Goal: Information Seeking & Learning: Learn about a topic

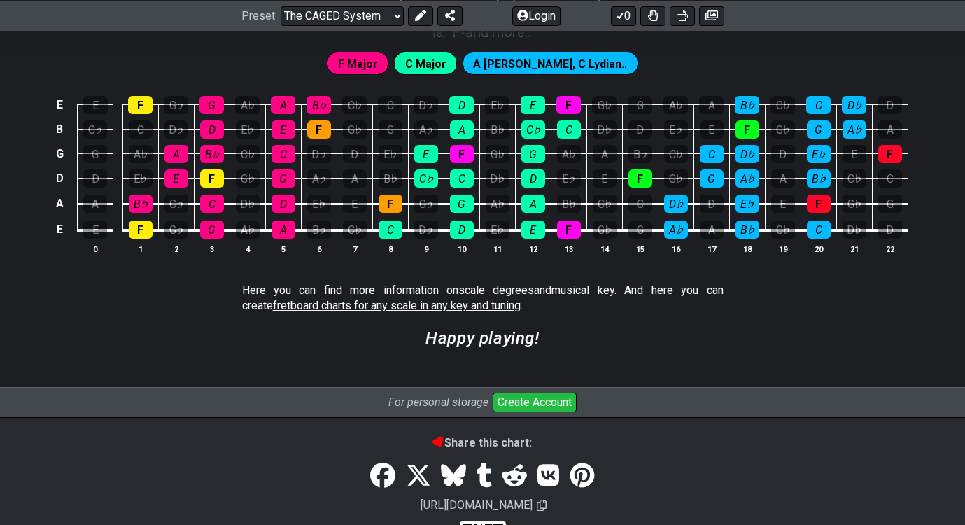
scroll to position [3896, 0]
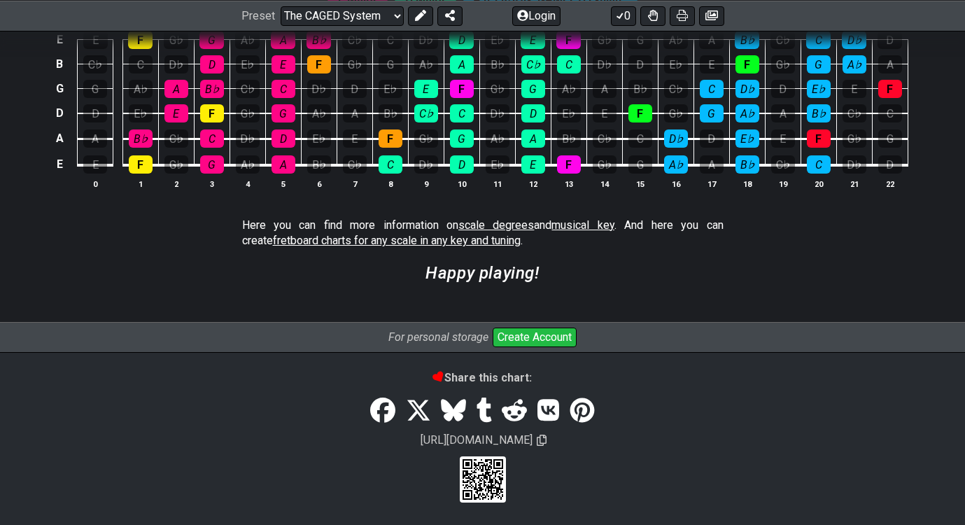
scroll to position [3928, 0]
click at [313, 241] on span "fretboard charts for any scale in any key and tuning" at bounding box center [397, 240] width 248 height 13
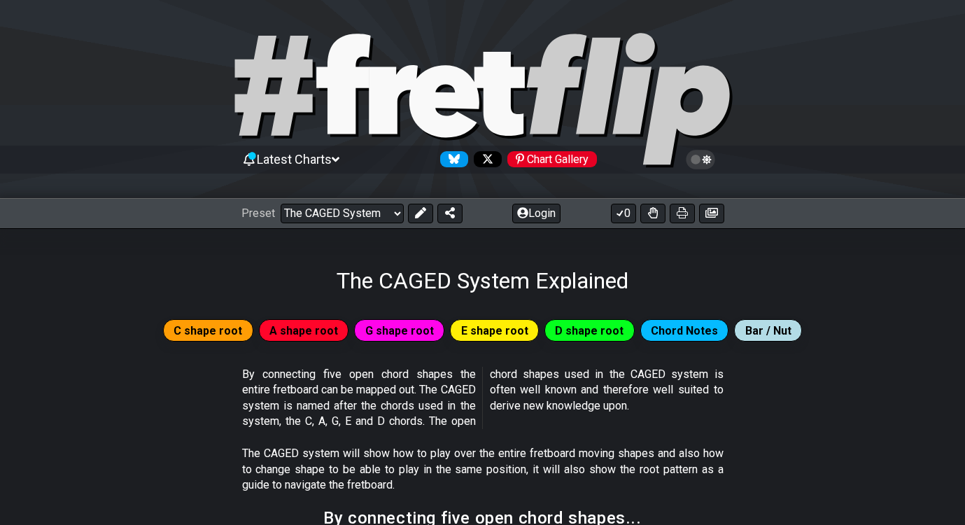
select select "/guitar-scales"
select select "C"
